Goal: Communication & Community: Answer question/provide support

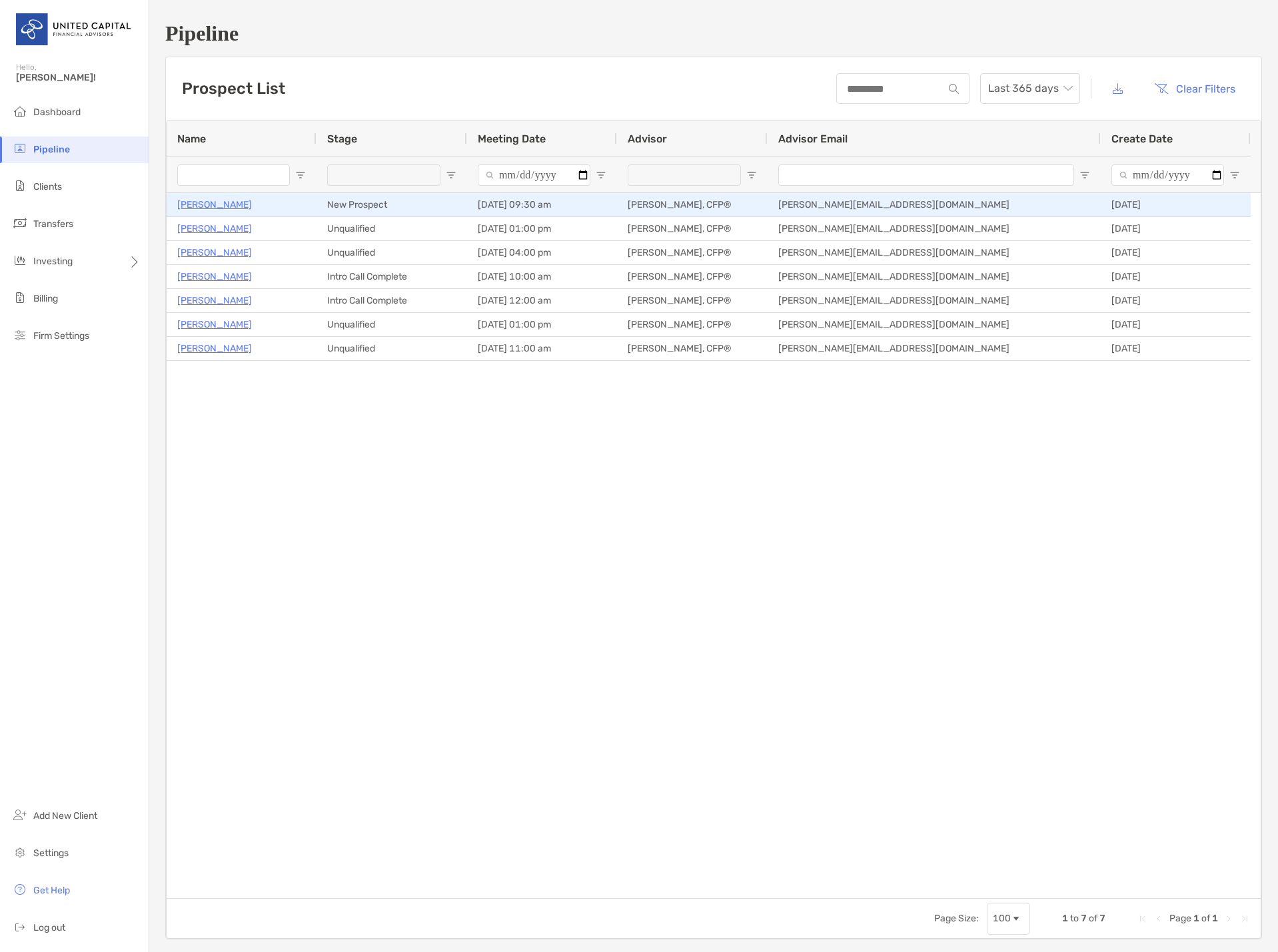
click at [199, 203] on p "[PERSON_NAME]" at bounding box center [214, 204] width 75 height 16
click at [208, 209] on p "[PERSON_NAME]" at bounding box center [214, 204] width 75 height 16
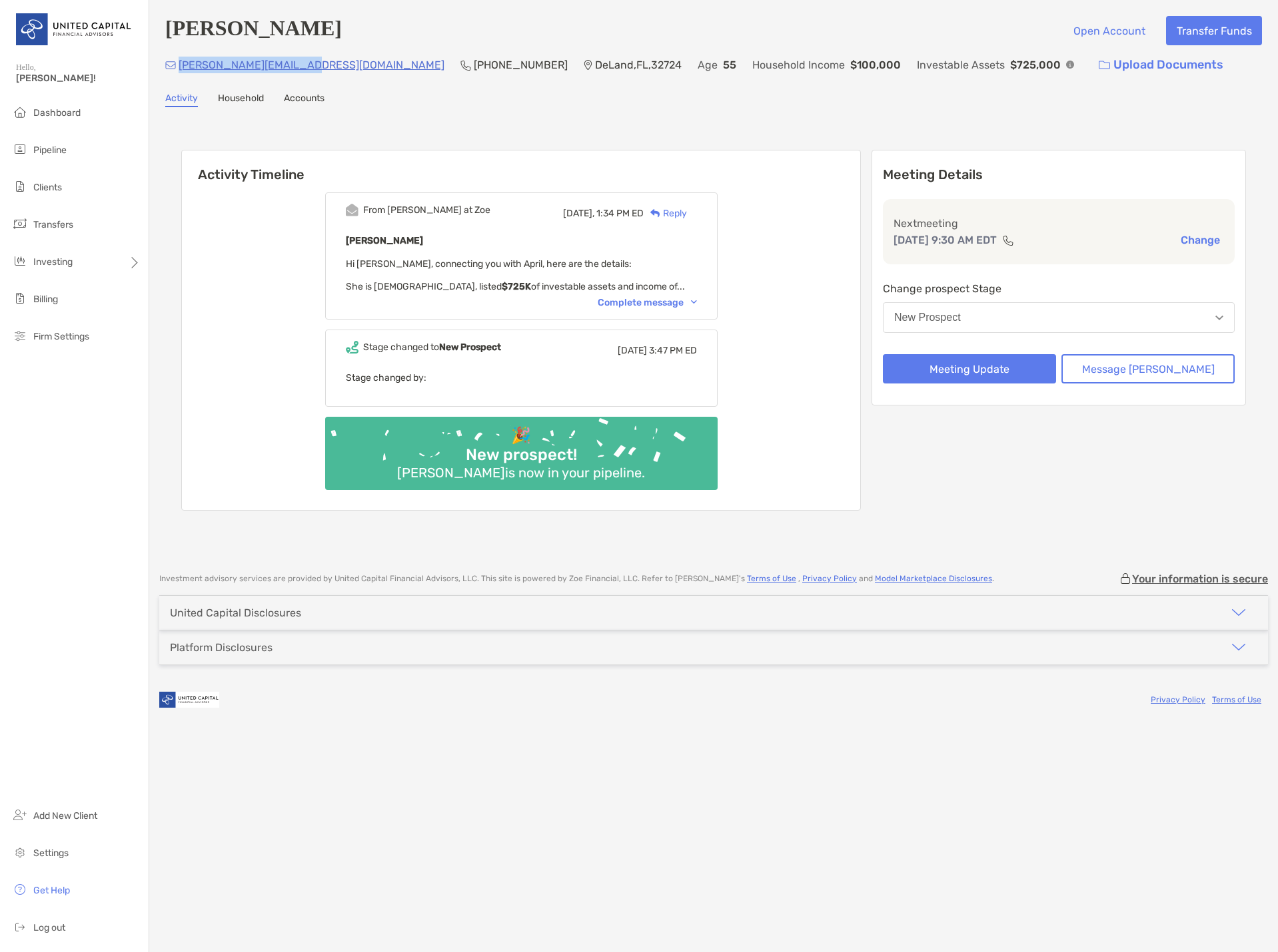
drag, startPoint x: 295, startPoint y: 66, endPoint x: 179, endPoint y: 60, distance: 116.2
click at [179, 60] on div "[PERSON_NAME][EMAIL_ADDRESS][DOMAIN_NAME] [PHONE_NUMBER] [GEOGRAPHIC_DATA] Age …" at bounding box center [714, 65] width 1097 height 29
drag, startPoint x: 295, startPoint y: 67, endPoint x: 178, endPoint y: 70, distance: 117.0
click at [178, 70] on div "[PERSON_NAME][EMAIL_ADDRESS][DOMAIN_NAME] [PHONE_NUMBER] [GEOGRAPHIC_DATA] Age …" at bounding box center [714, 65] width 1097 height 29
copy p "[PERSON_NAME][EMAIL_ADDRESS][DOMAIN_NAME]"
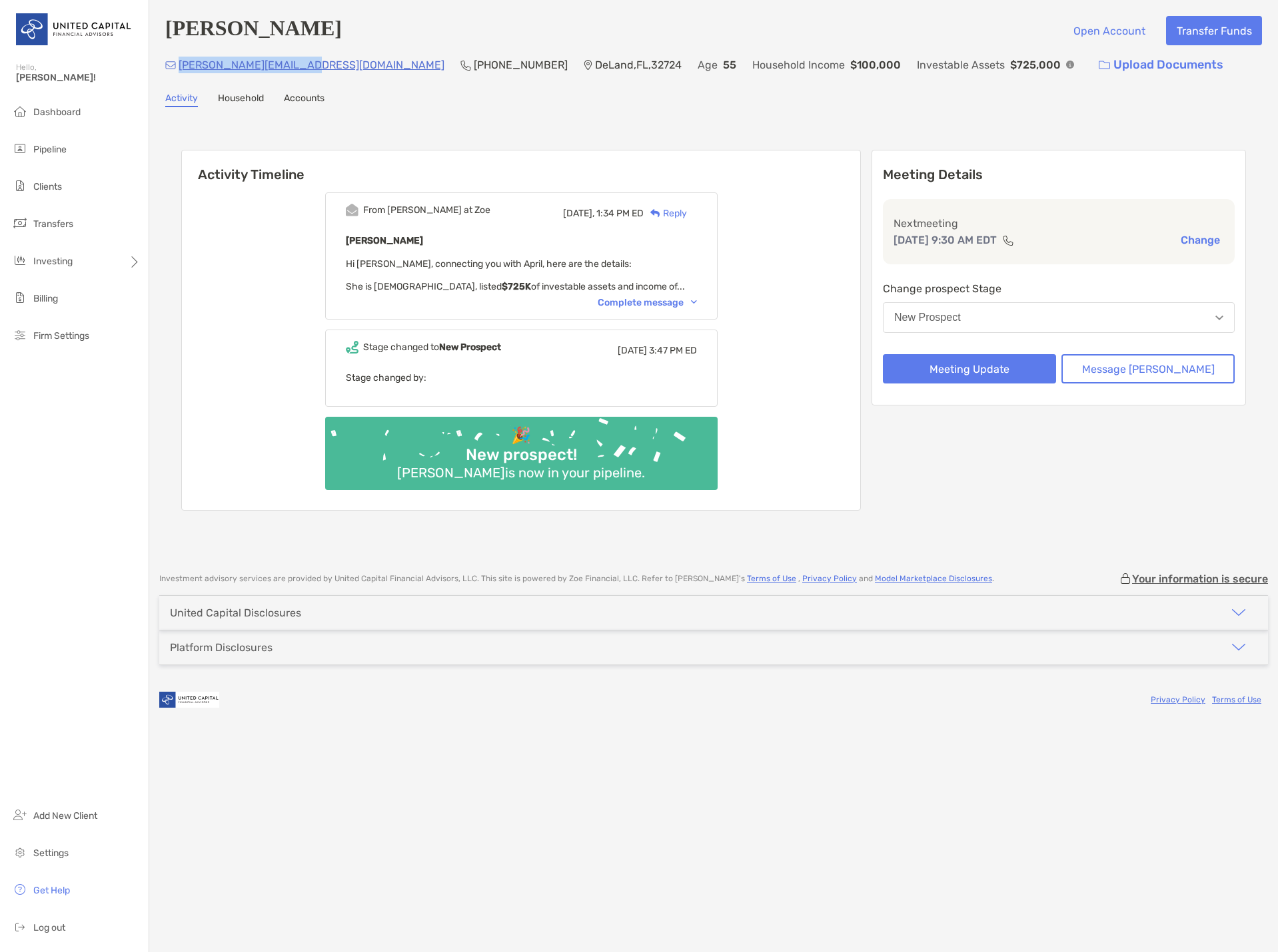
click at [682, 212] on div "Reply" at bounding box center [666, 212] width 43 height 14
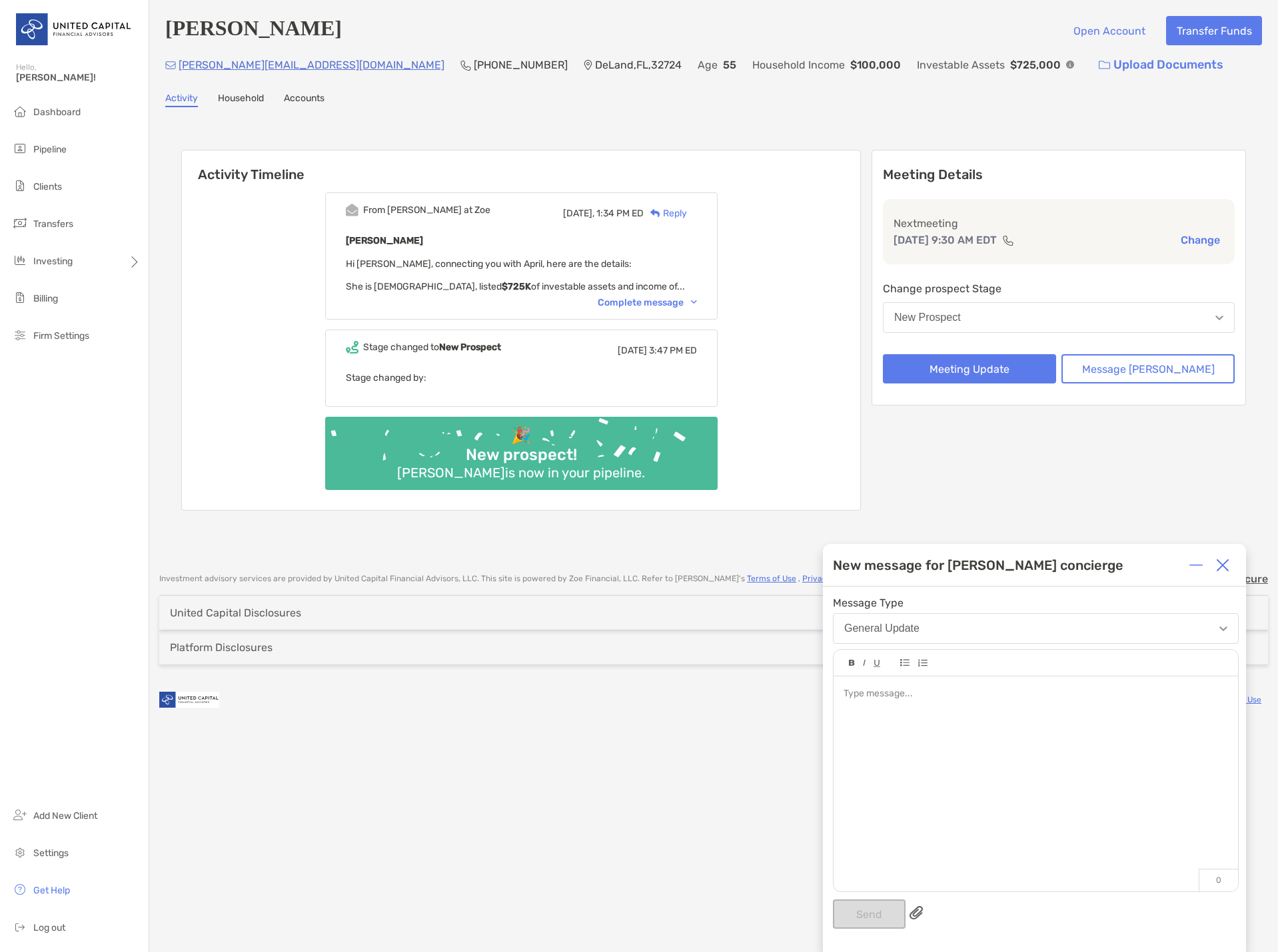
click at [938, 710] on div at bounding box center [1036, 777] width 404 height 202
click at [863, 901] on button "Send" at bounding box center [869, 914] width 72 height 29
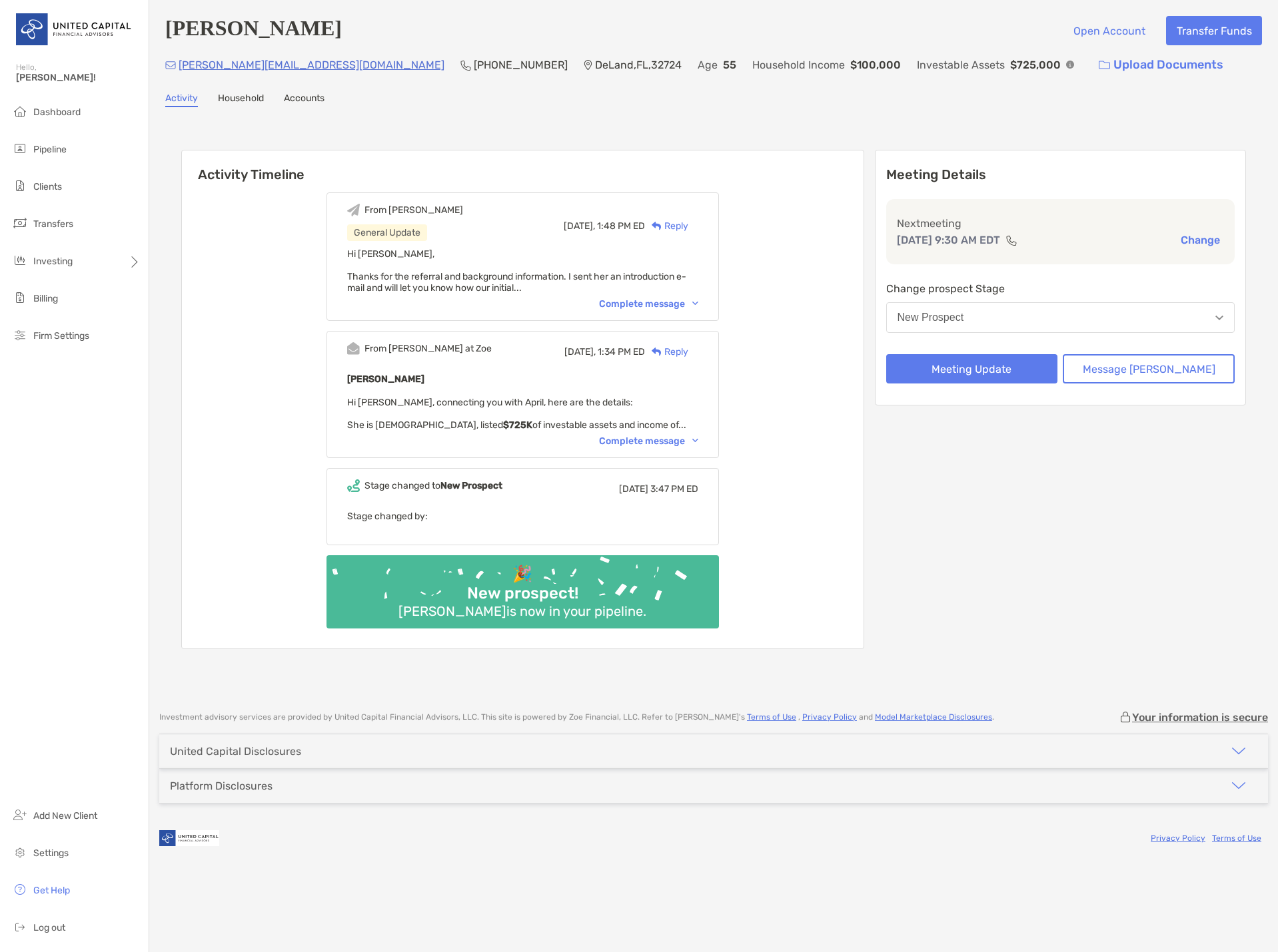
drag, startPoint x: 282, startPoint y: 286, endPoint x: 272, endPoint y: 279, distance: 12.2
click at [282, 286] on div "From [PERSON_NAME] General Update [DATE], 1:48 PM ED Reply Hi [PERSON_NAME], Th…" at bounding box center [523, 416] width 682 height 467
click at [60, 156] on li "Pipeline" at bounding box center [74, 149] width 148 height 26
